Goal: Transaction & Acquisition: Obtain resource

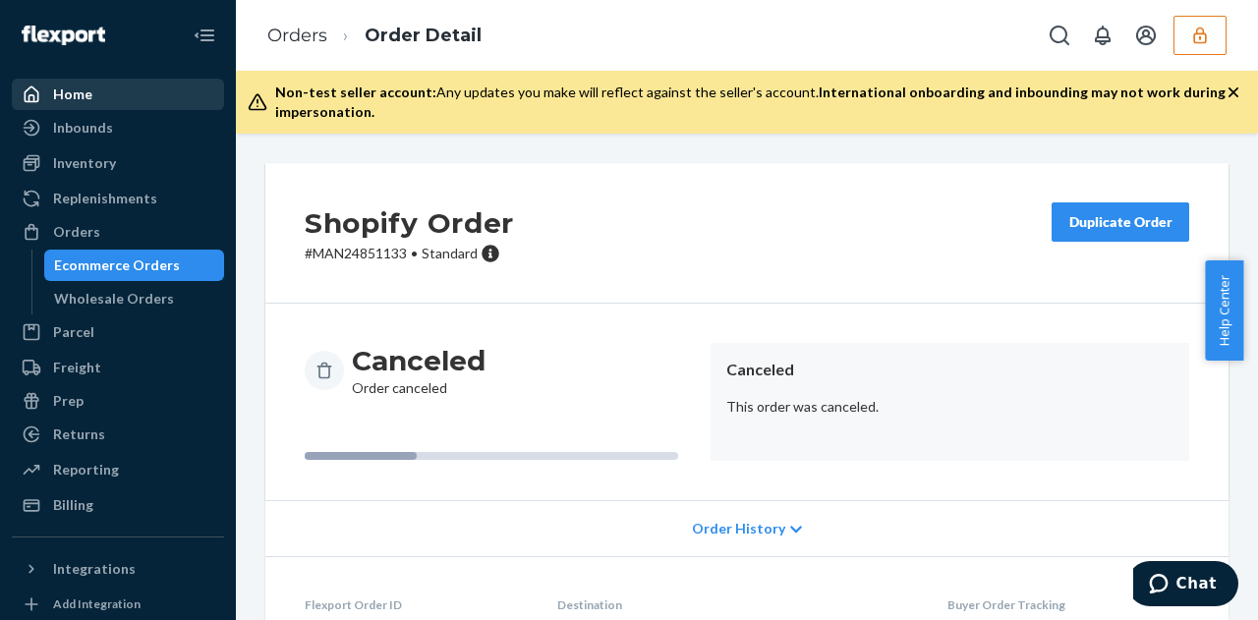
click at [87, 101] on div "Home" at bounding box center [72, 94] width 39 height 20
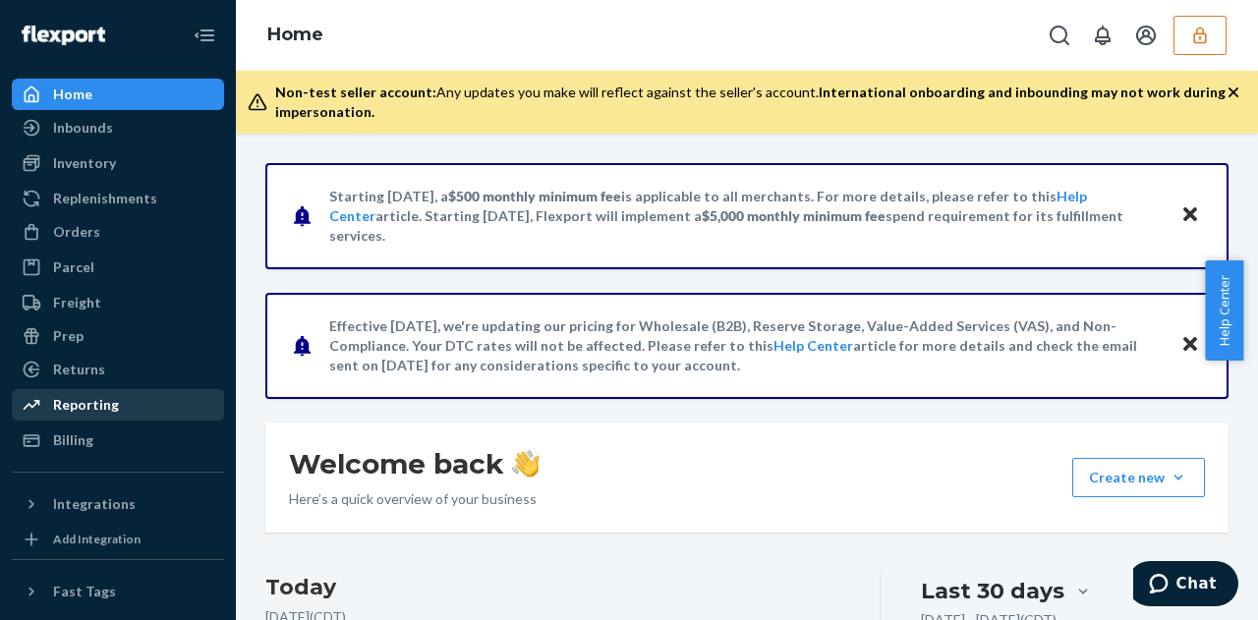
click at [140, 418] on div "Reporting" at bounding box center [118, 405] width 208 height 28
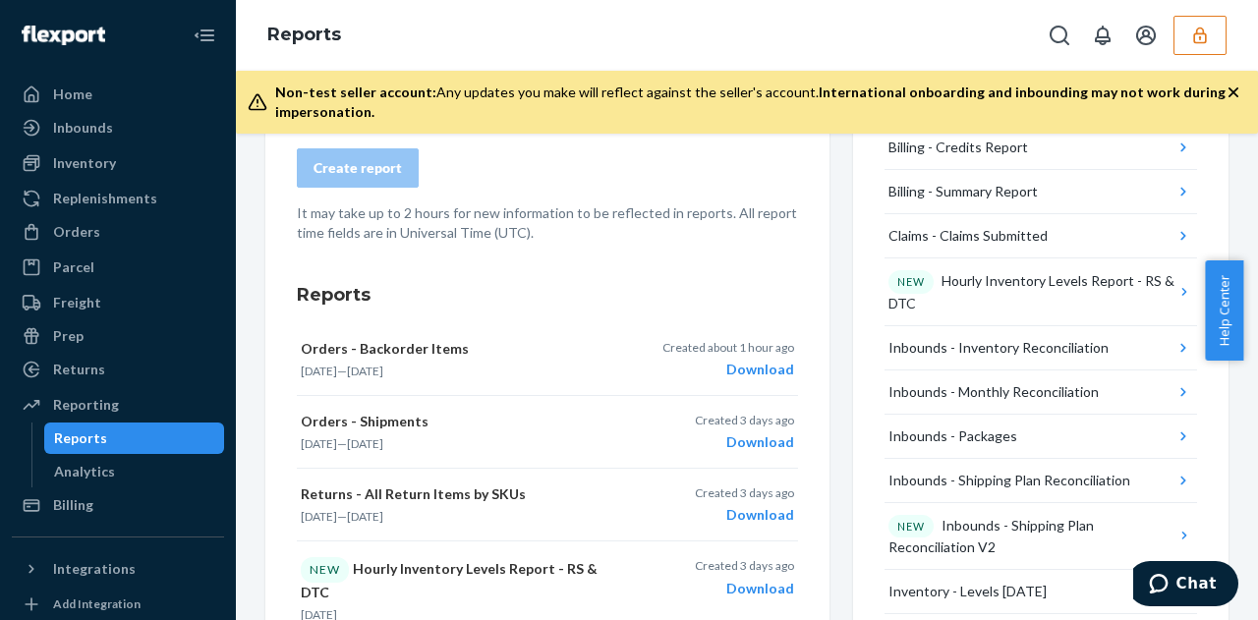
scroll to position [218, 0]
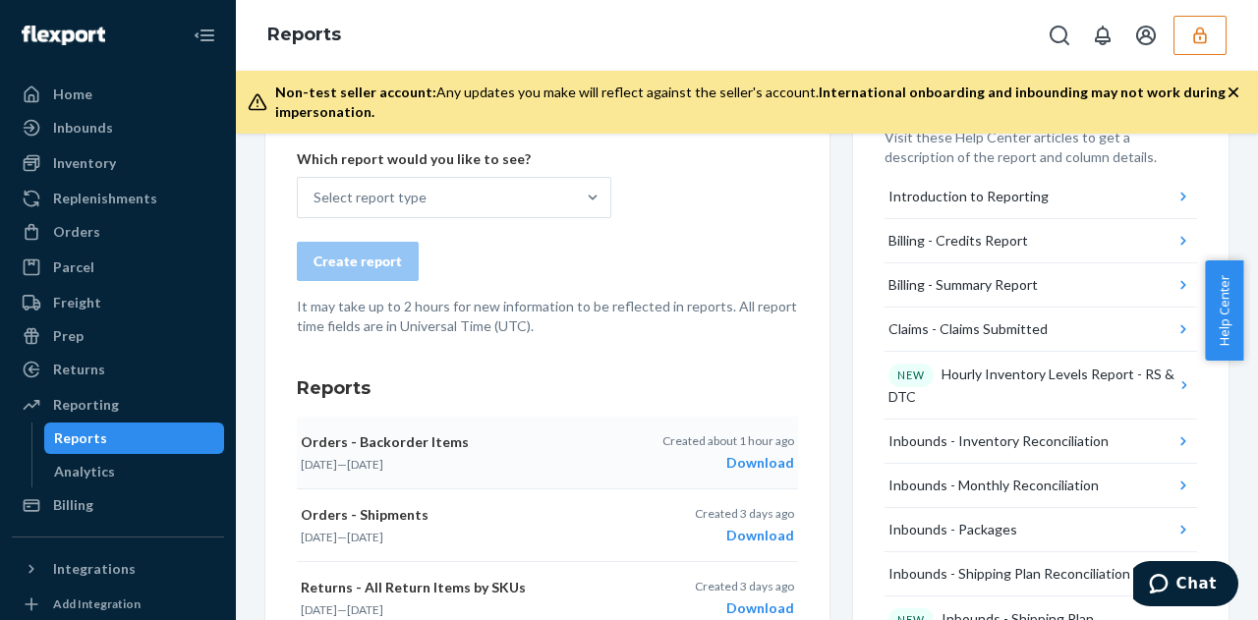
click at [749, 469] on div "Download" at bounding box center [728, 463] width 132 height 20
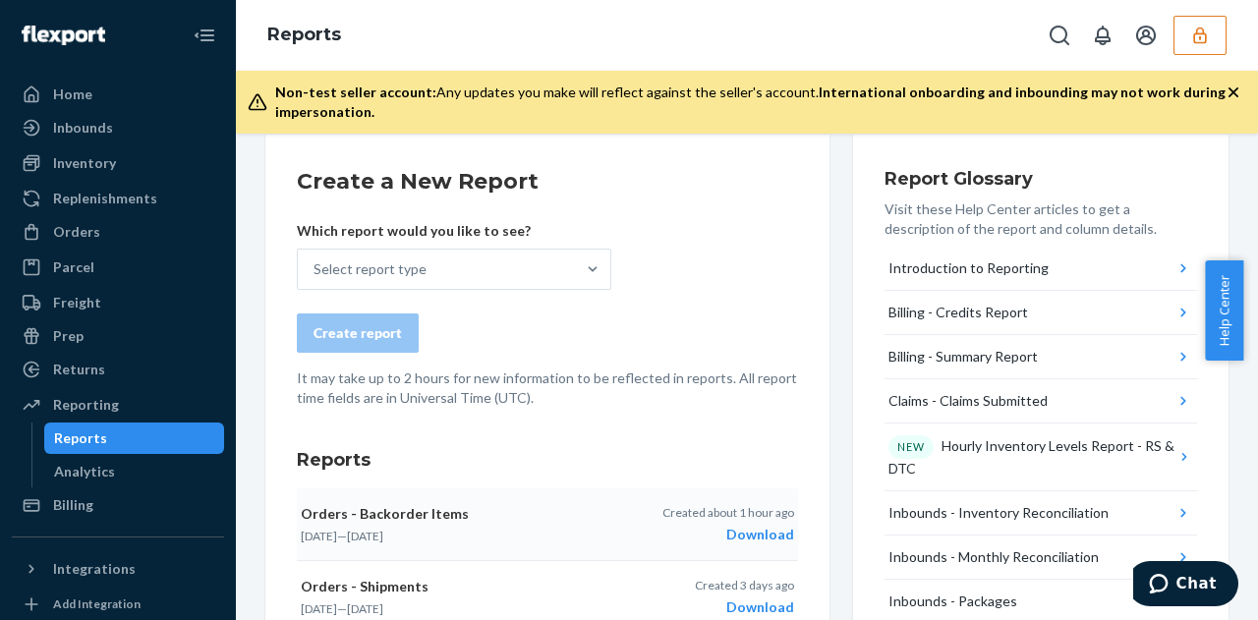
scroll to position [145, 0]
click at [419, 260] on div "Select report type" at bounding box center [369, 270] width 113 height 20
click at [315, 260] on input "Select report type" at bounding box center [314, 270] width 2 height 20
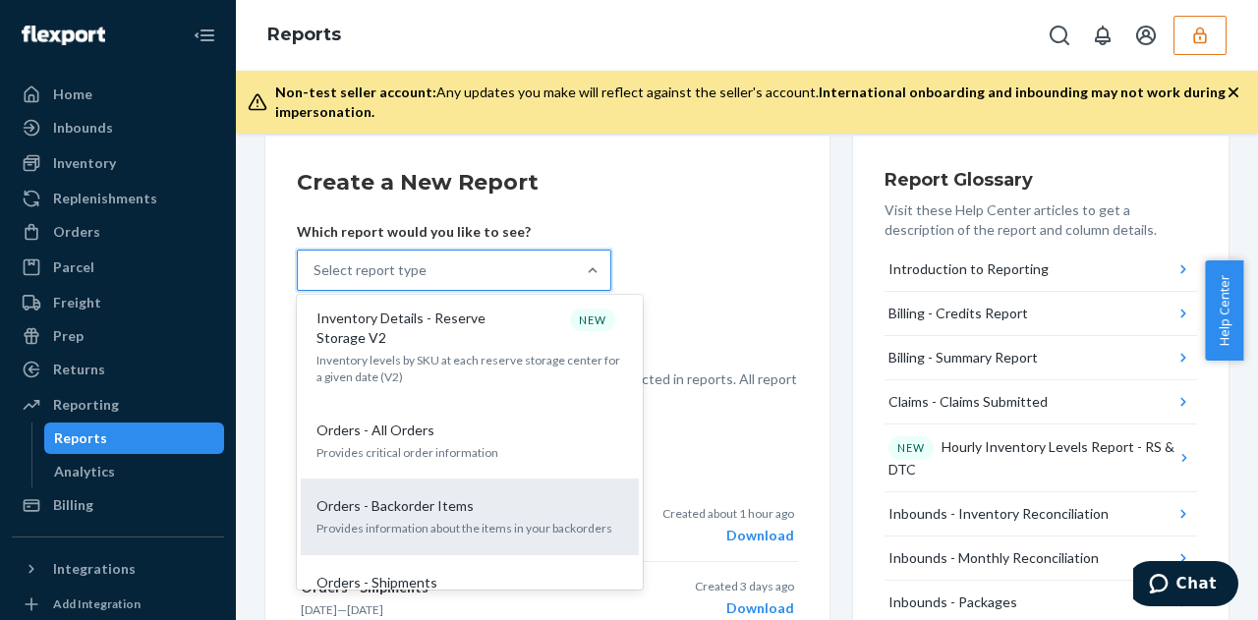
scroll to position [1618, 0]
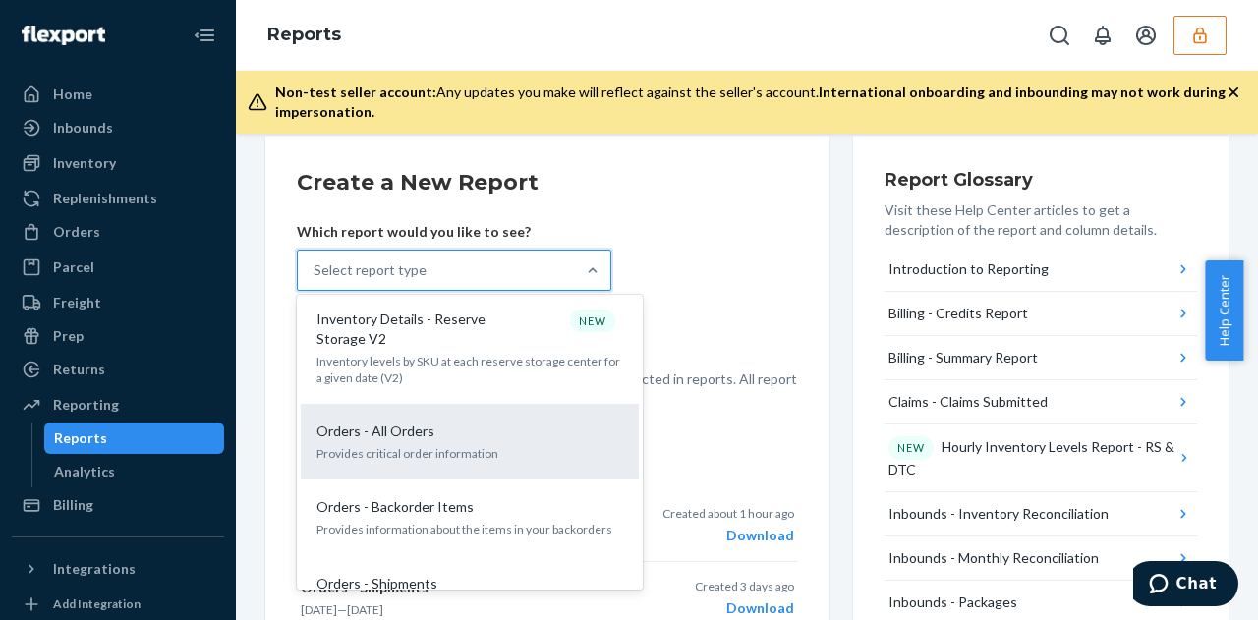
click at [423, 445] on p "Provides critical order information" at bounding box center [469, 453] width 307 height 17
click at [315, 280] on input "option Orders - All Orders focused, 19 of 33. 33 results available. Use Up and …" at bounding box center [314, 270] width 2 height 20
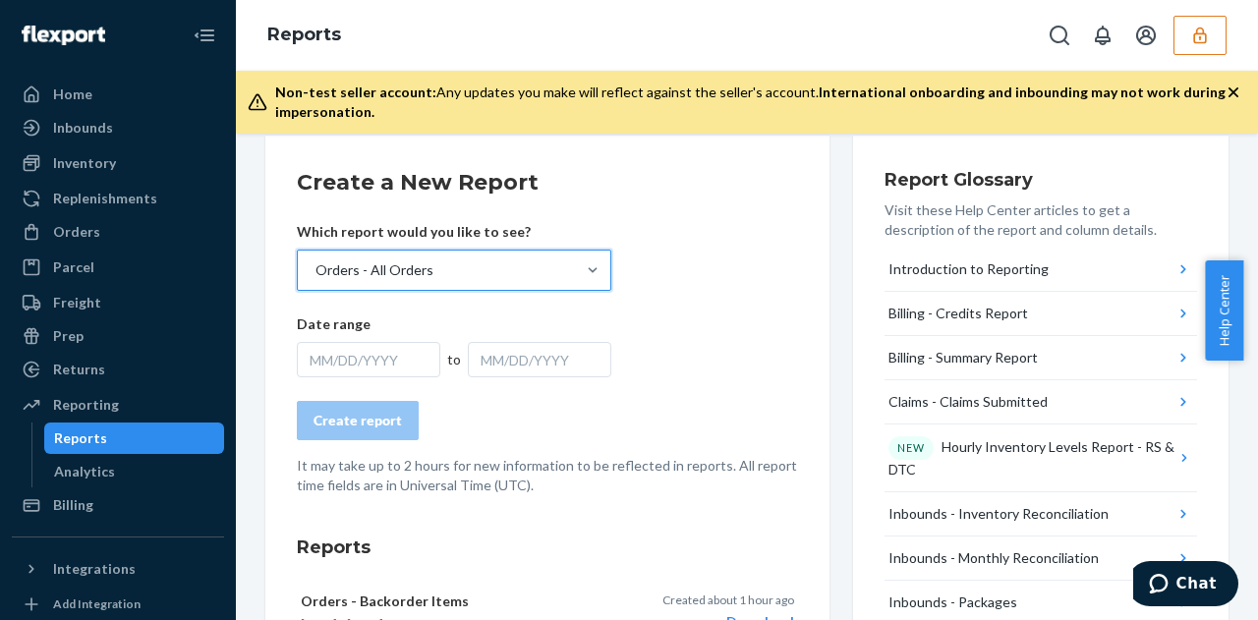
click at [383, 355] on div "MM/DD/YYYY" at bounding box center [368, 359] width 143 height 35
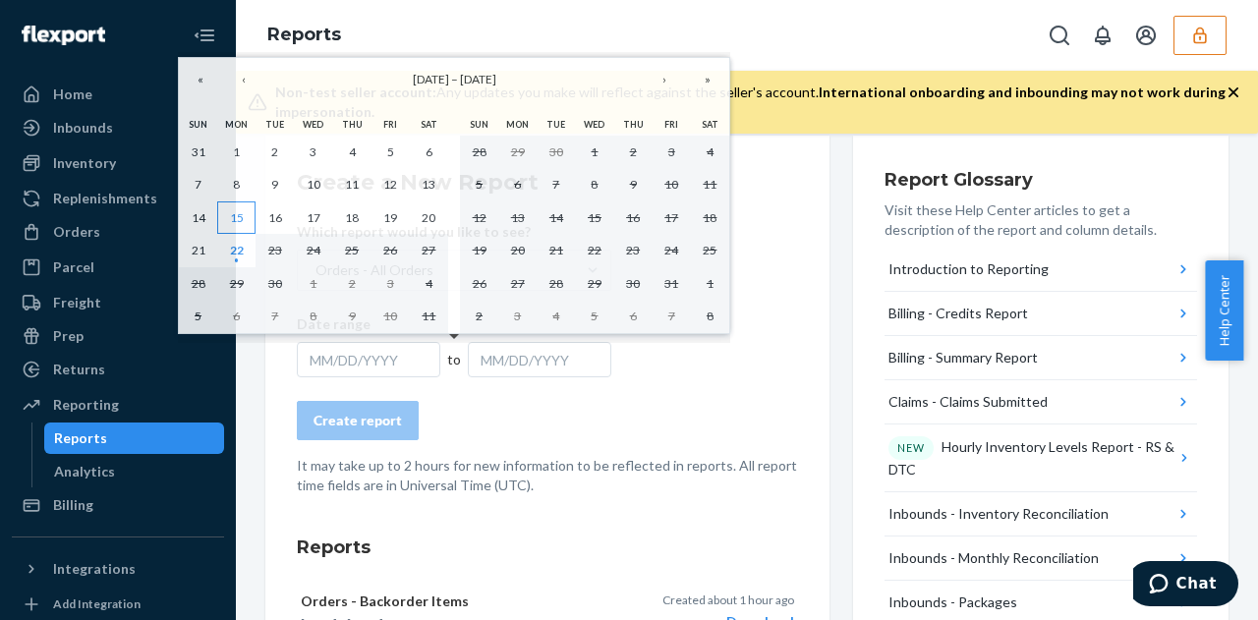
click at [232, 215] on abbr "15" at bounding box center [237, 217] width 14 height 15
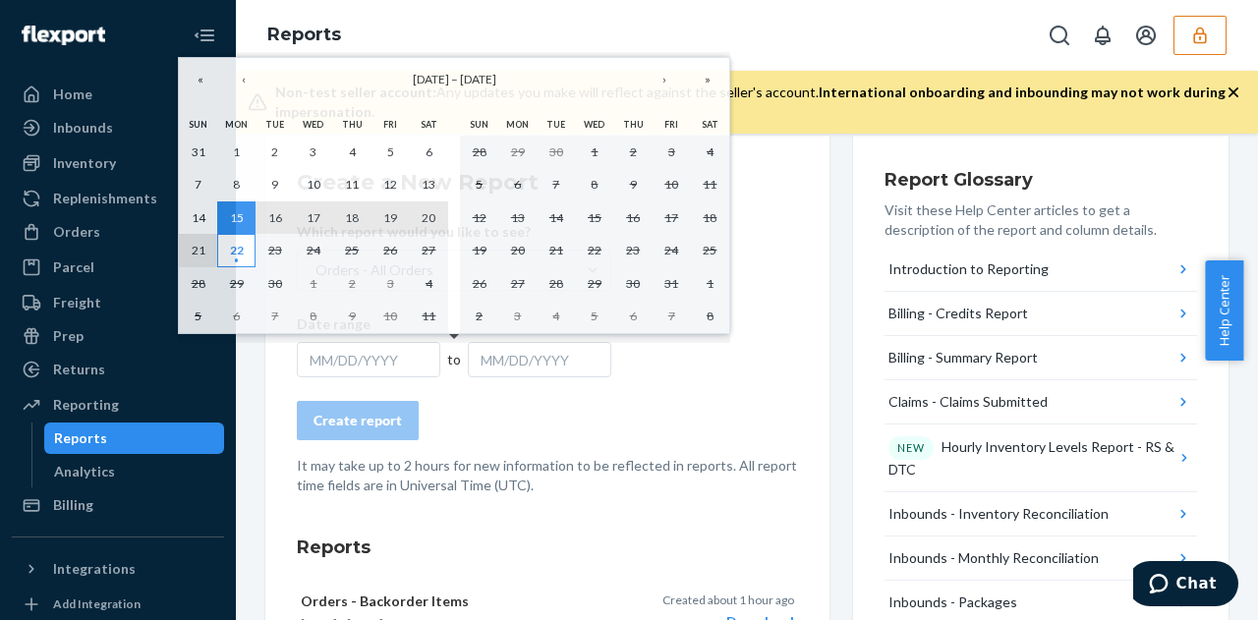
click at [232, 237] on button "22" at bounding box center [236, 250] width 38 height 33
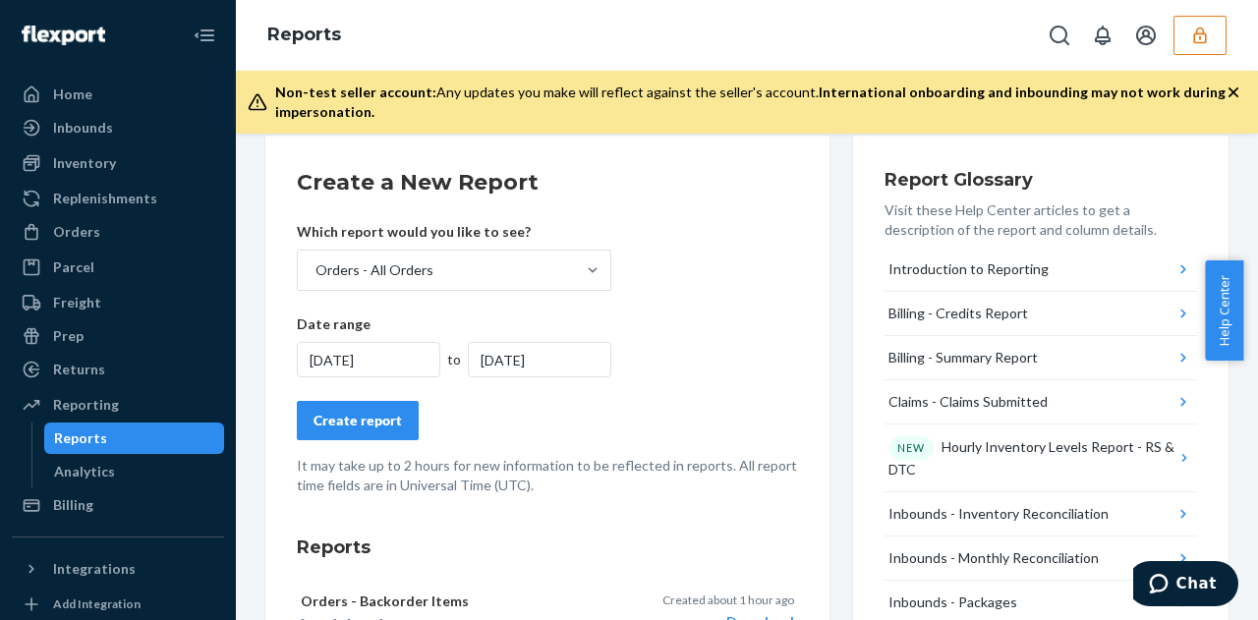
click at [356, 427] on div "Create report" at bounding box center [357, 421] width 88 height 20
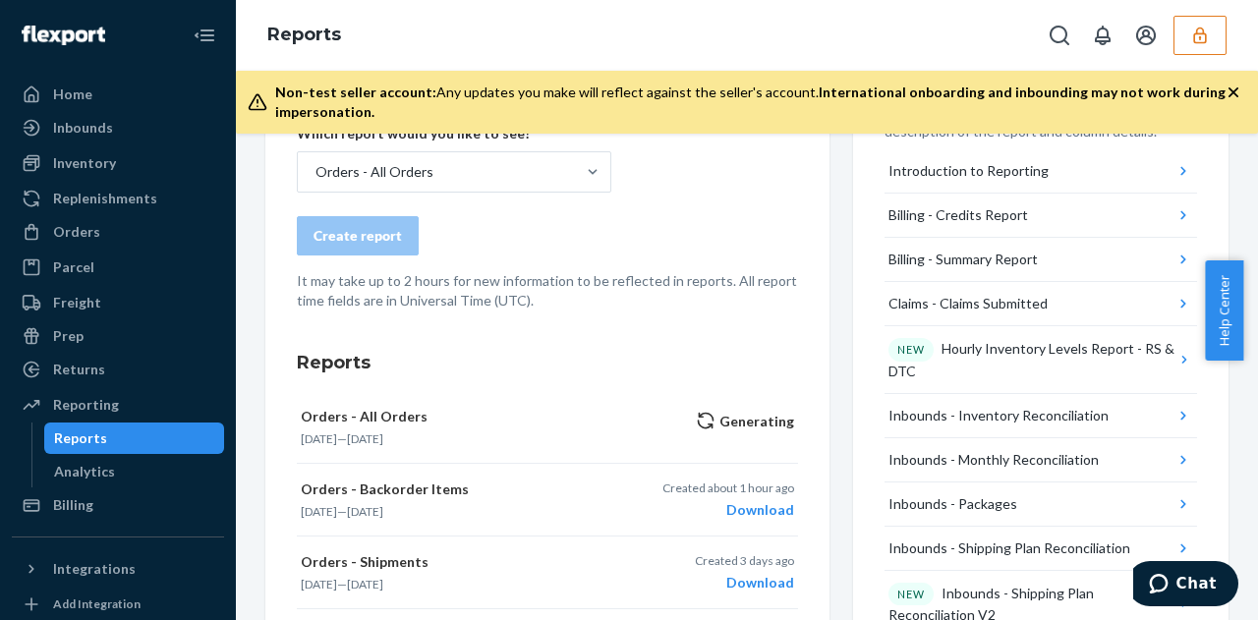
scroll to position [243, 0]
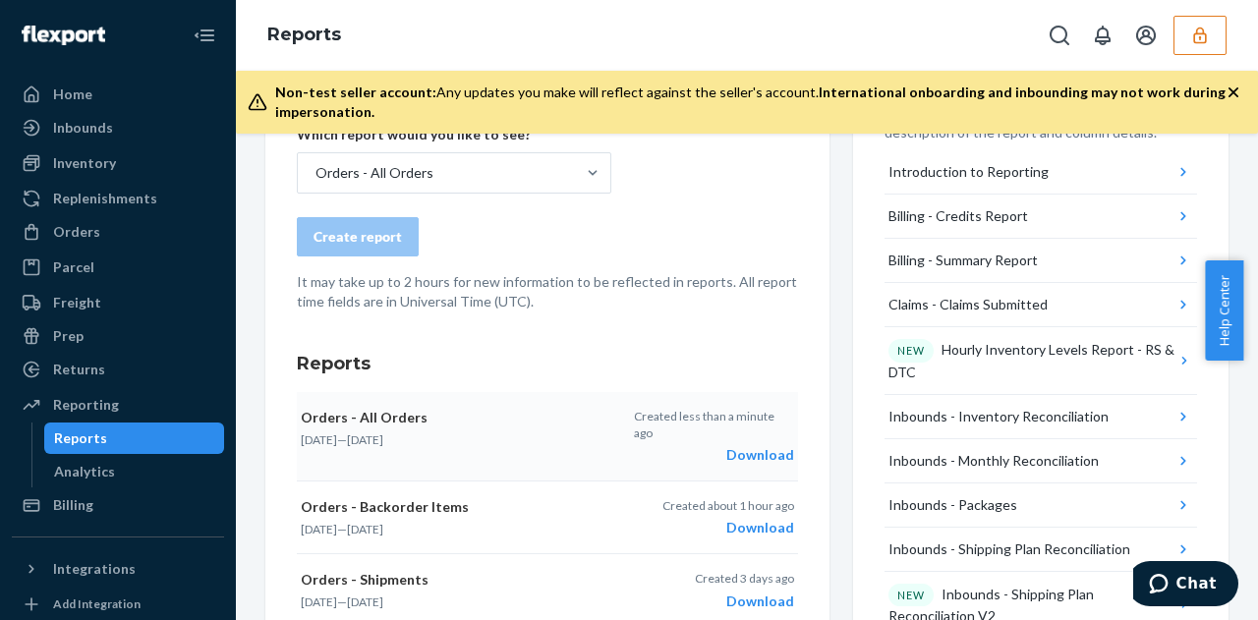
click at [747, 445] on div "Download" at bounding box center [713, 455] width 159 height 20
